Goal: Entertainment & Leisure: Consume media (video, audio)

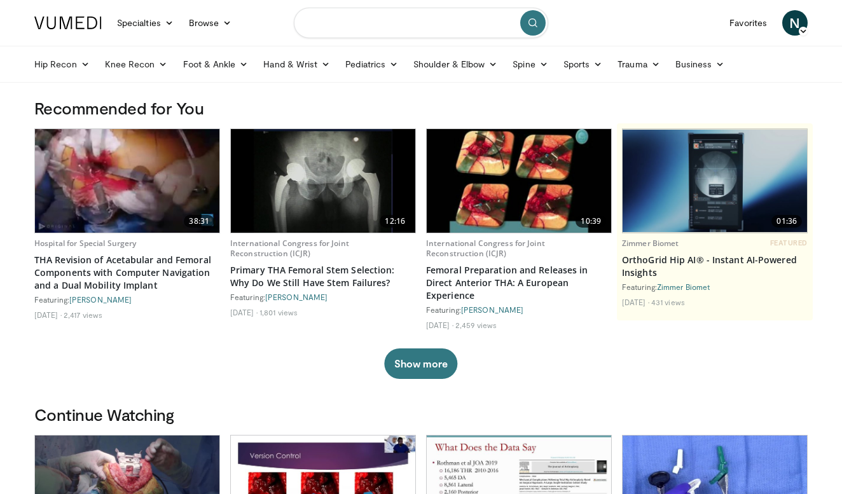
click at [389, 30] on input "Search topics, interventions" at bounding box center [421, 23] width 254 height 31
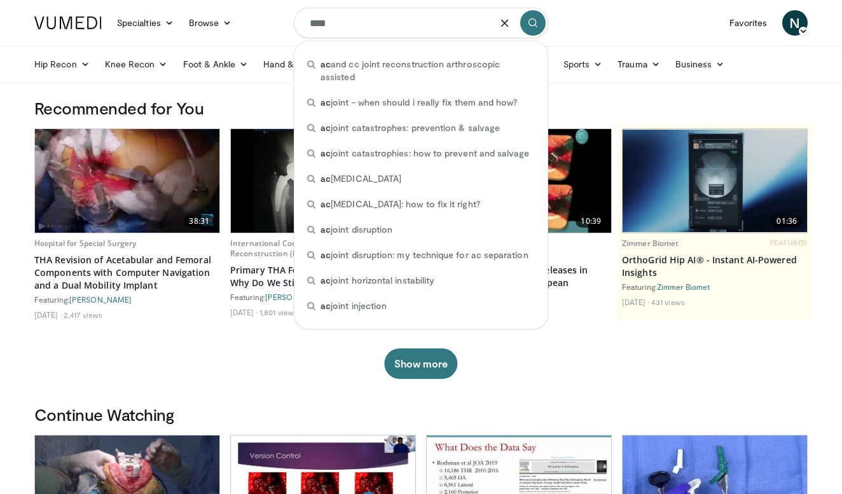
type input "*****"
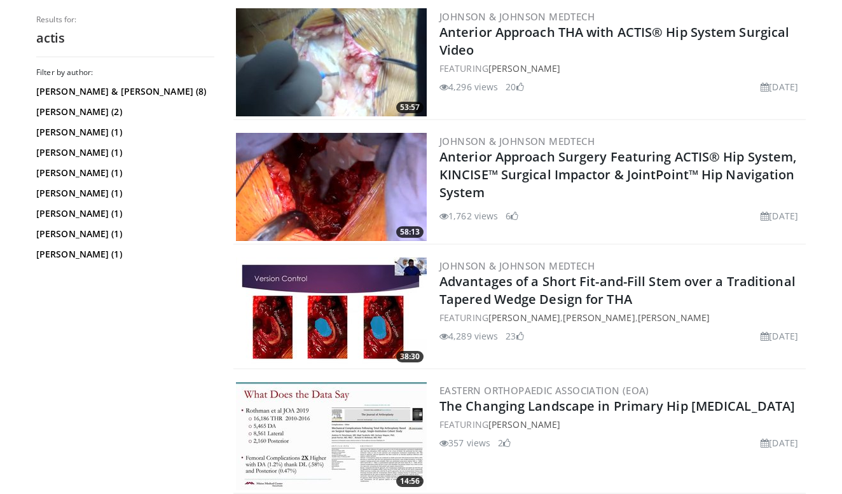
scroll to position [521, 0]
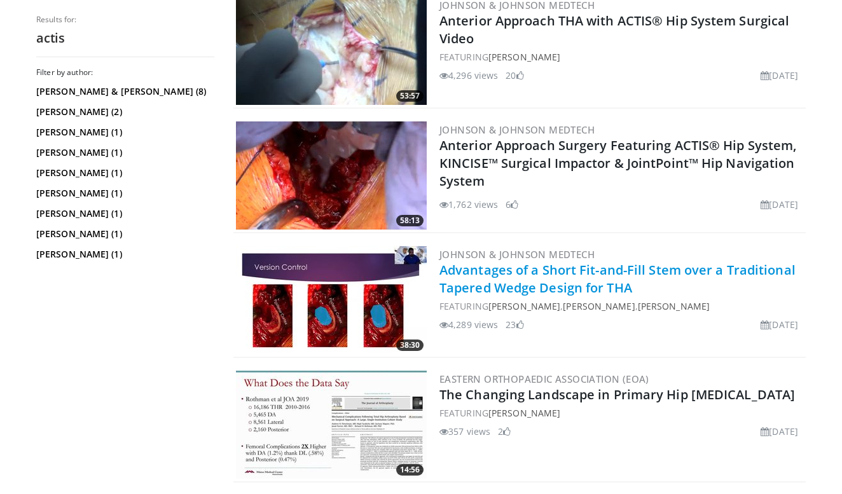
click at [513, 275] on link "Advantages of a Short Fit-and-Fill Stem over a Traditional Tapered Wedge Design…" at bounding box center [618, 278] width 356 height 35
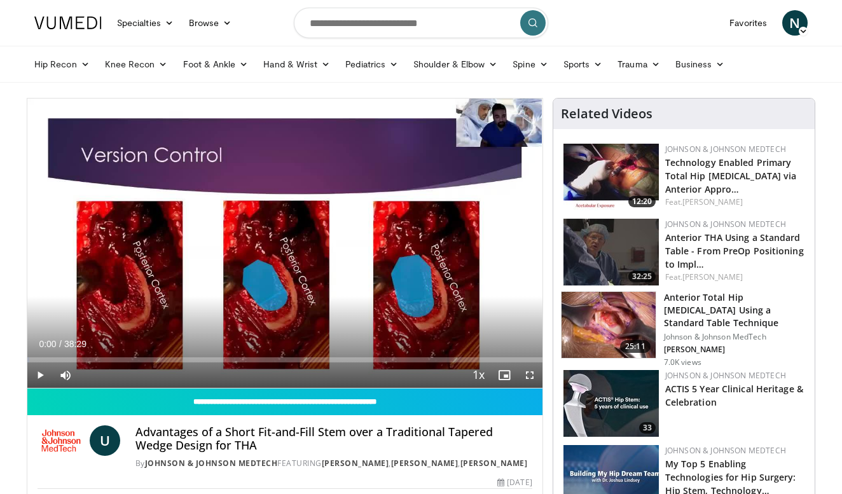
click at [37, 380] on span "Video Player" at bounding box center [39, 375] width 25 height 25
click at [534, 371] on span "Video Player" at bounding box center [529, 375] width 25 height 25
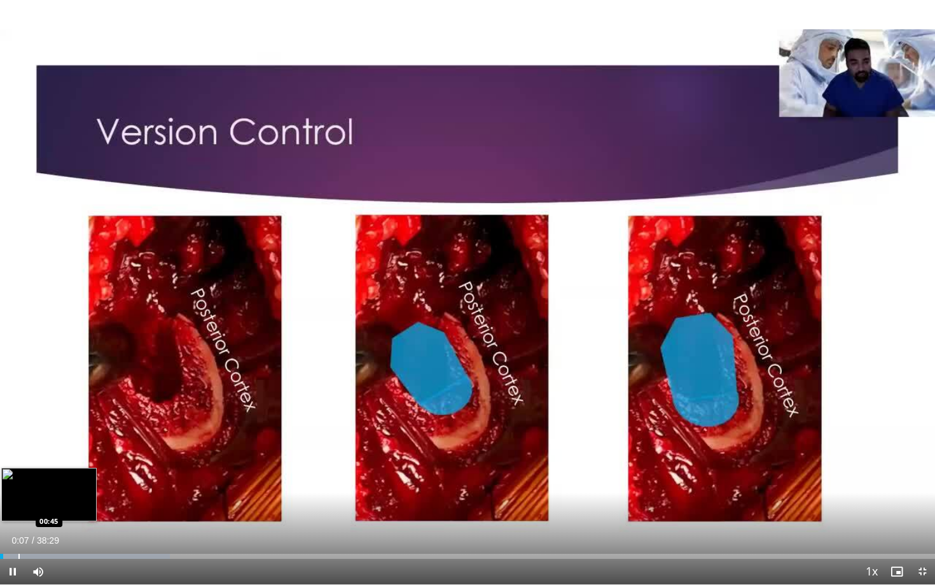
click at [18, 494] on div "Loaded : 18.18% 00:07 00:45" at bounding box center [467, 552] width 935 height 12
click at [33, 494] on div "Progress Bar" at bounding box center [33, 555] width 1 height 5
click at [55, 494] on div "Progress Bar" at bounding box center [55, 555] width 1 height 5
click at [71, 494] on div "Progress Bar" at bounding box center [71, 555] width 1 height 5
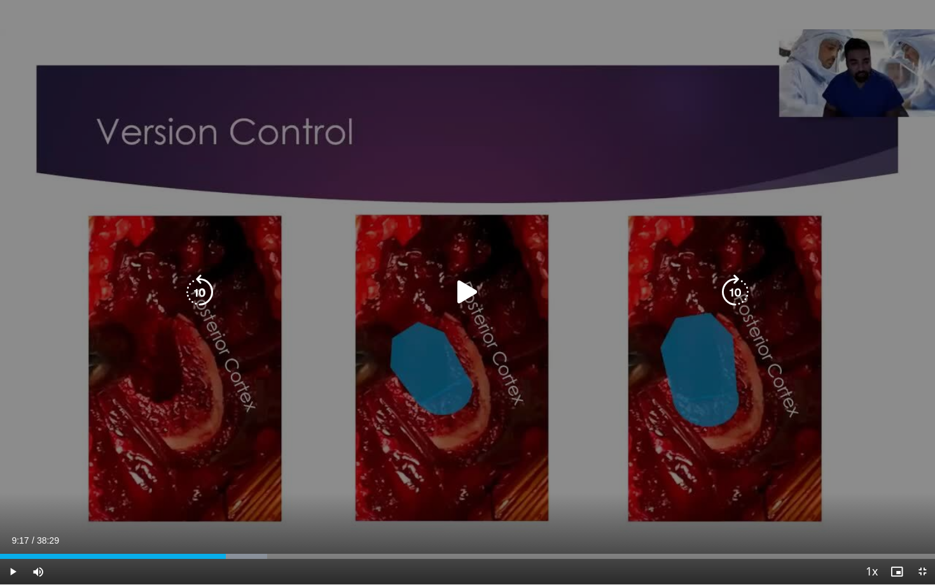
click at [469, 291] on icon "Video Player" at bounding box center [468, 292] width 36 height 36
click at [732, 286] on icon "Video Player" at bounding box center [735, 292] width 36 height 36
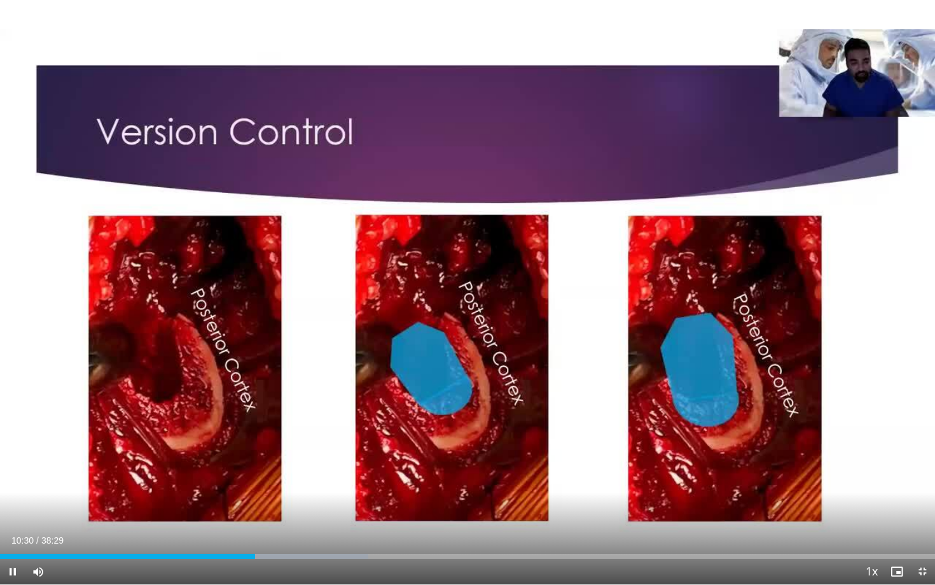
click at [732, 286] on div "30 seconds Tap to unmute" at bounding box center [467, 292] width 935 height 584
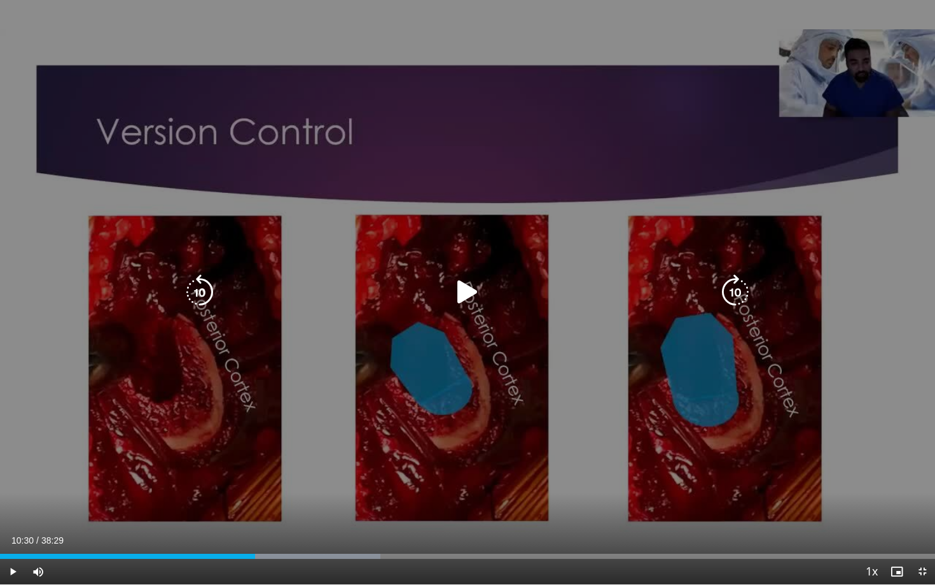
click at [824, 422] on div "30 seconds Tap to unmute" at bounding box center [467, 292] width 935 height 584
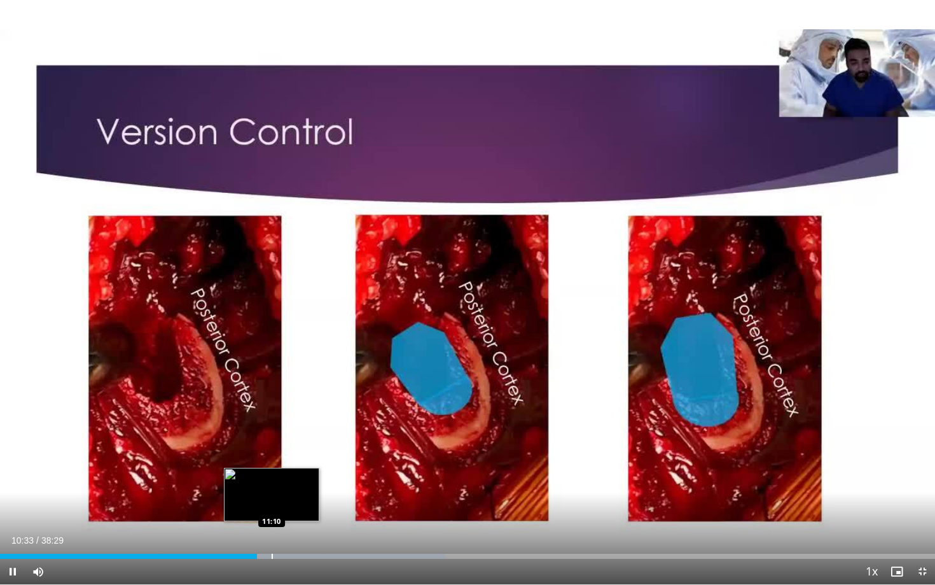
click at [272, 494] on div "Progress Bar" at bounding box center [272, 555] width 1 height 5
click at [287, 494] on div "Progress Bar" at bounding box center [287, 555] width 1 height 5
click at [298, 494] on div "Progress Bar" at bounding box center [298, 555] width 1 height 5
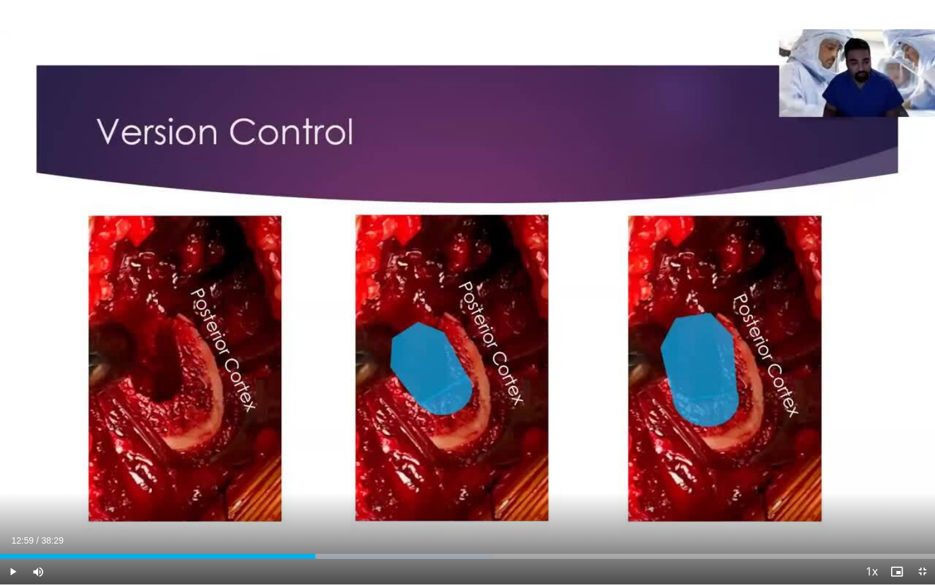
click at [15, 494] on span "Video Player" at bounding box center [12, 570] width 25 height 25
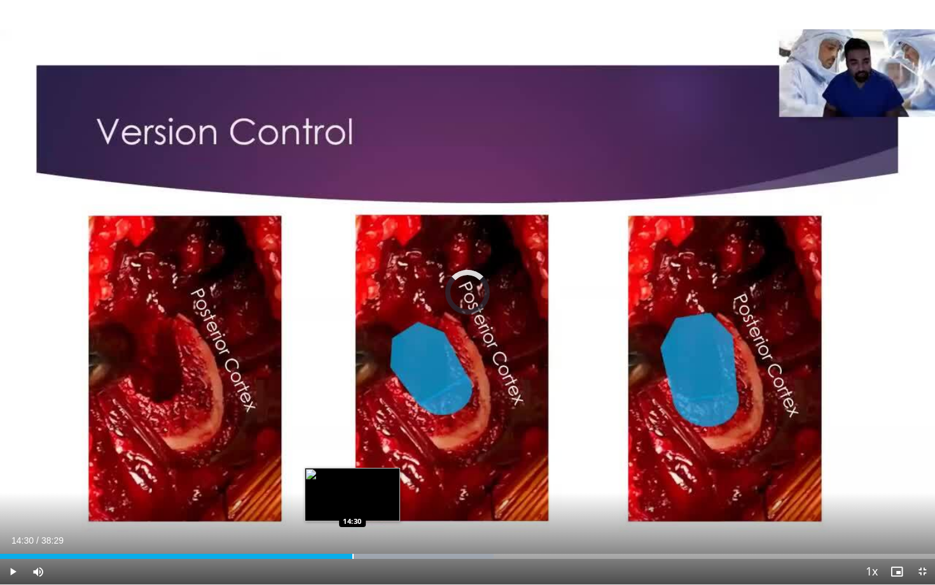
click at [352, 494] on div "Progress Bar" at bounding box center [352, 555] width 1 height 5
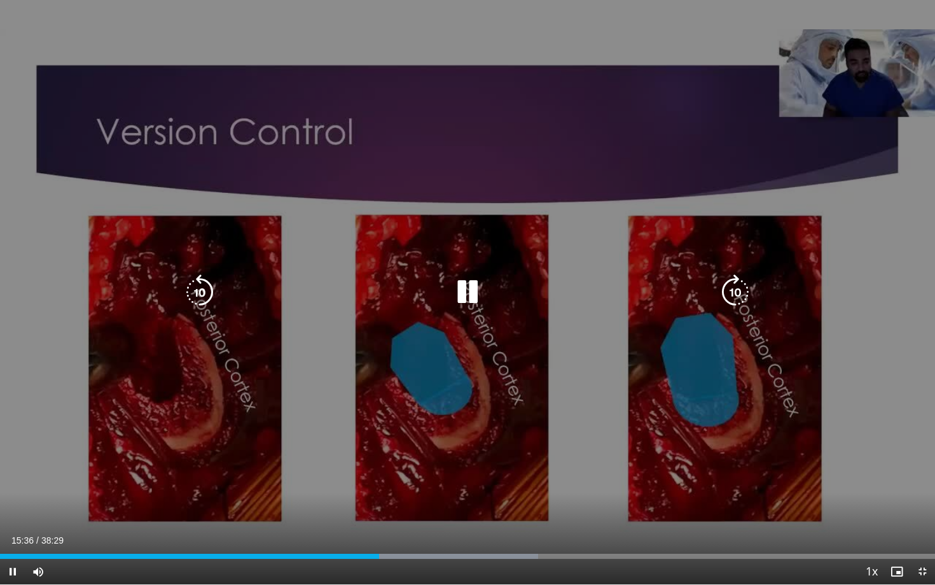
click at [207, 291] on icon "Video Player" at bounding box center [200, 292] width 36 height 36
click at [463, 294] on icon "Video Player" at bounding box center [468, 292] width 36 height 36
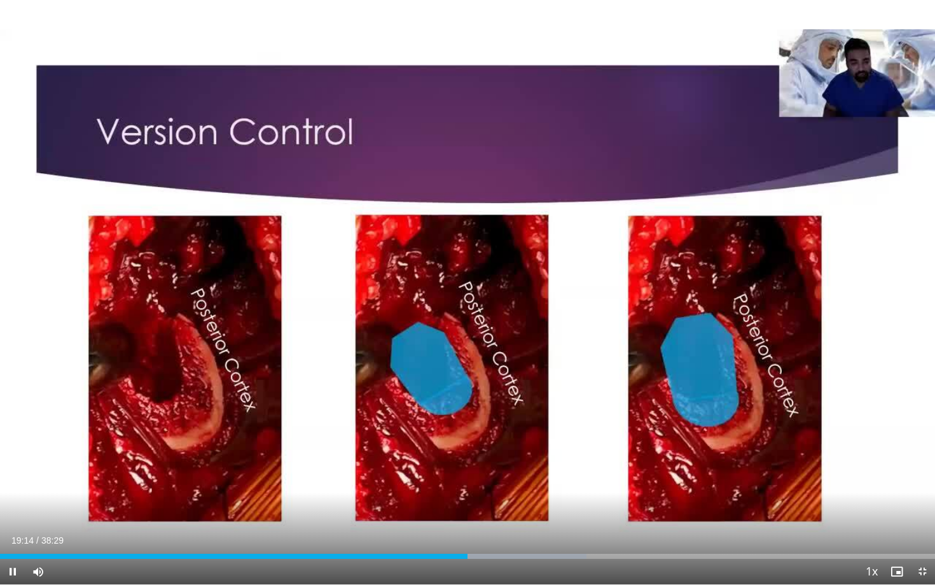
click at [15, 494] on span "Video Player" at bounding box center [12, 570] width 25 height 25
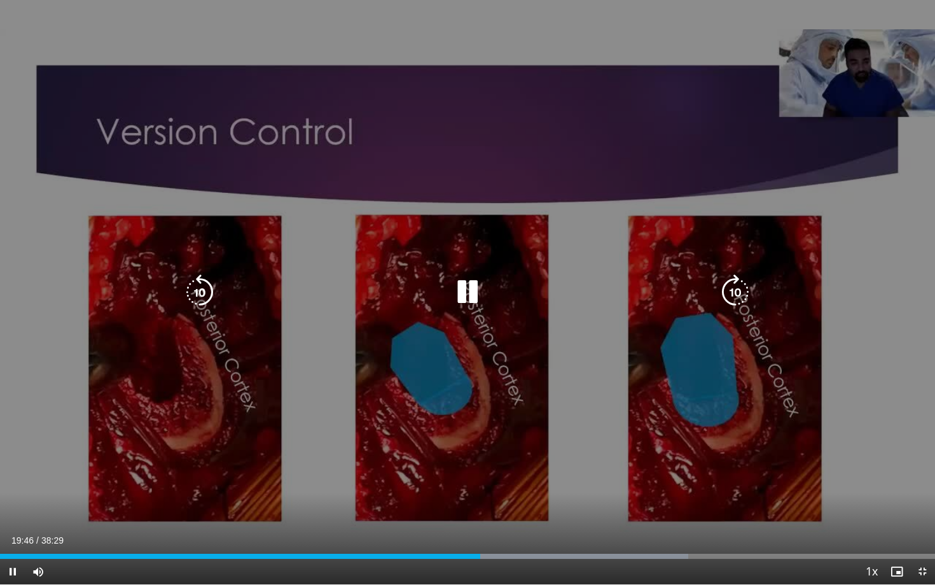
click at [208, 298] on icon "Video Player" at bounding box center [200, 292] width 36 height 36
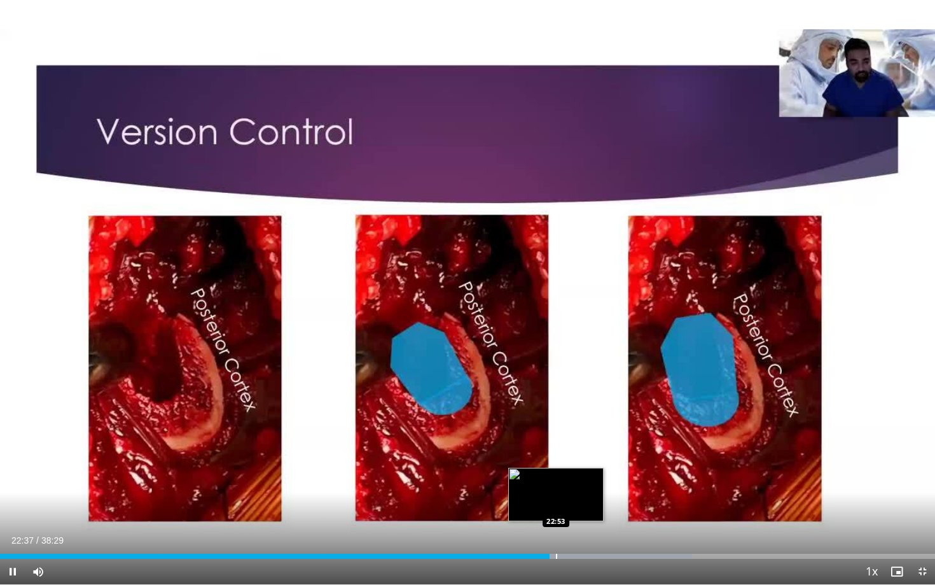
click at [556, 494] on div "Progress Bar" at bounding box center [556, 555] width 1 height 5
